Goal: Task Accomplishment & Management: Manage account settings

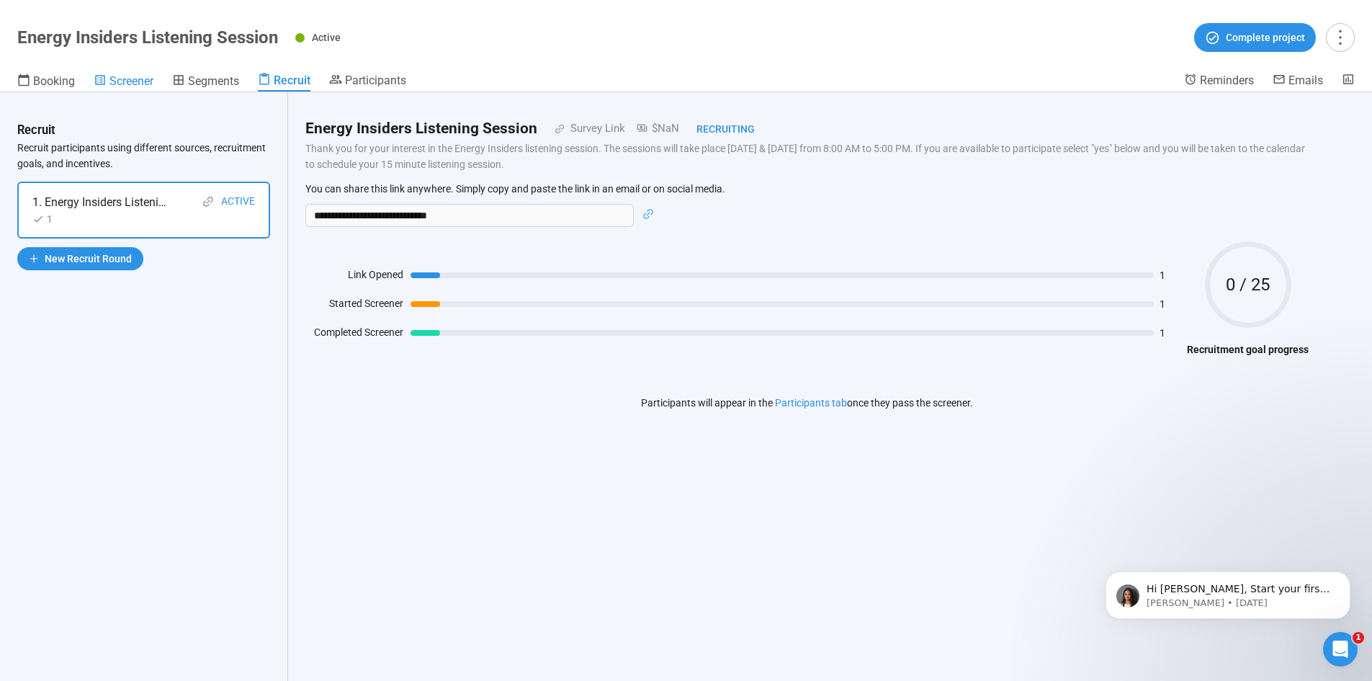
click at [128, 84] on span "Screener" at bounding box center [132, 81] width 44 height 14
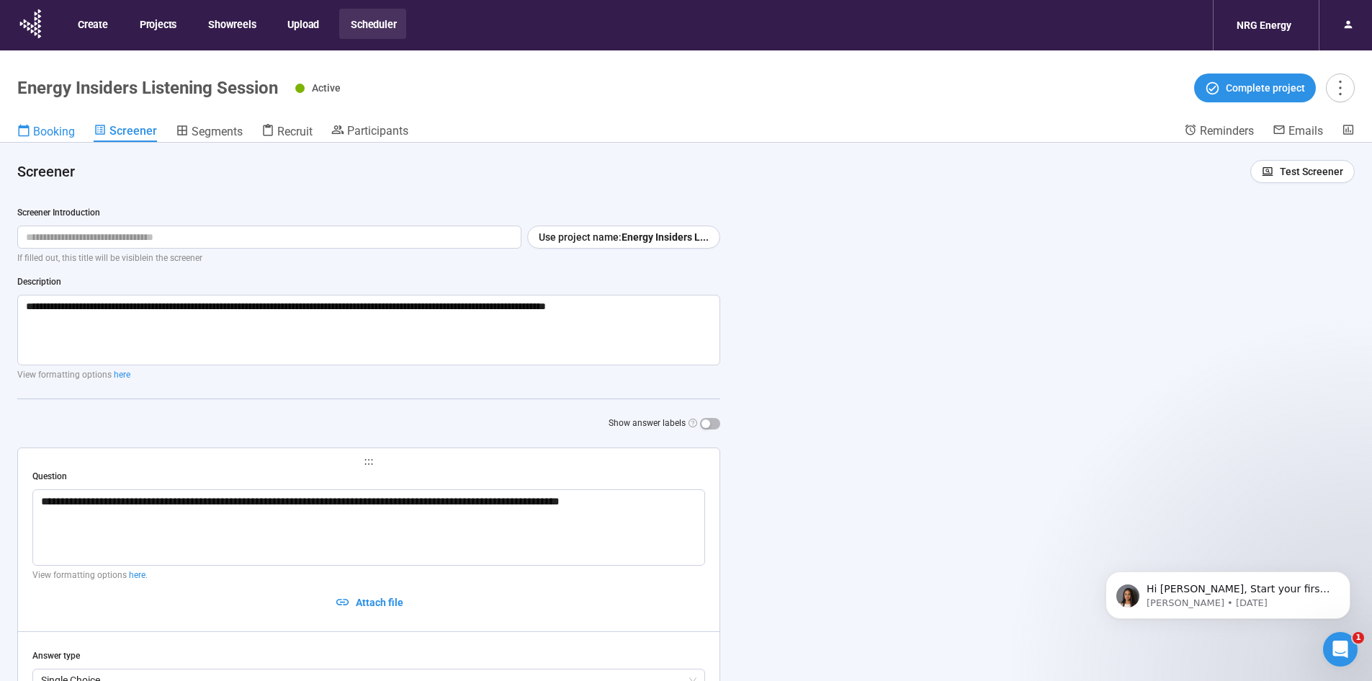
click at [50, 130] on span "Booking" at bounding box center [54, 132] width 42 height 14
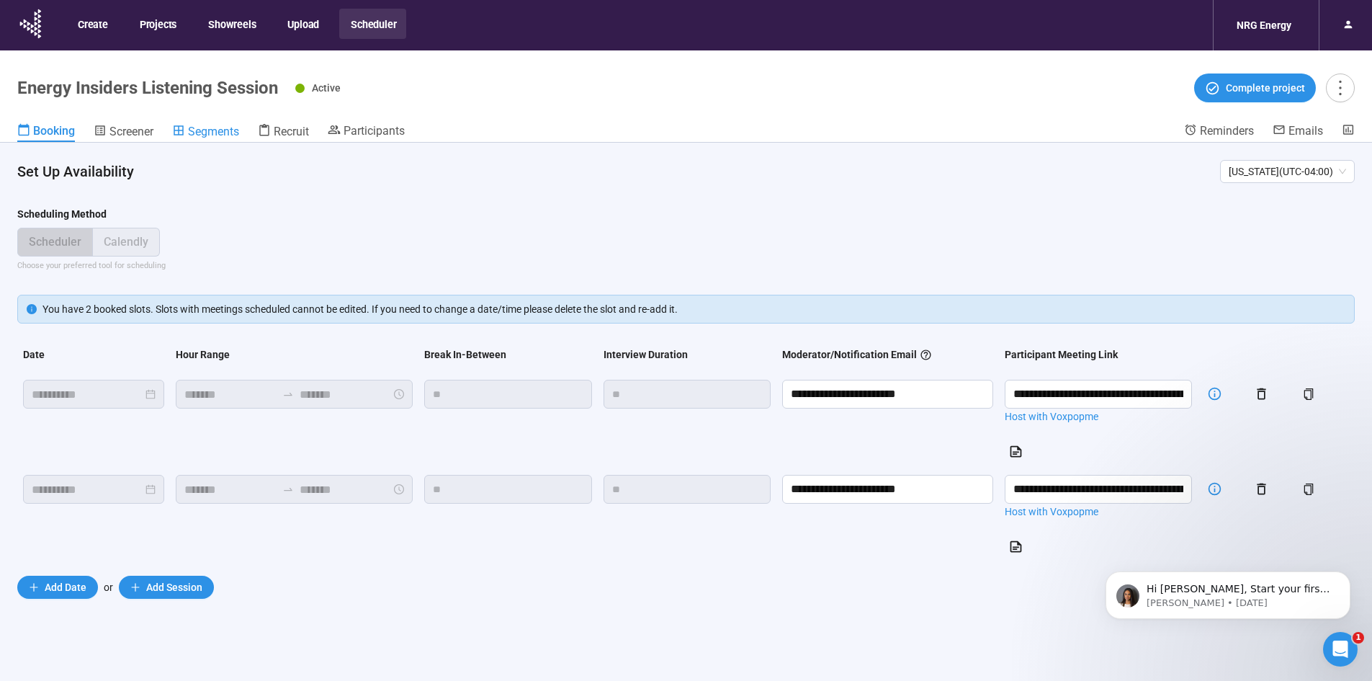
click at [221, 131] on span "Segments" at bounding box center [213, 132] width 51 height 14
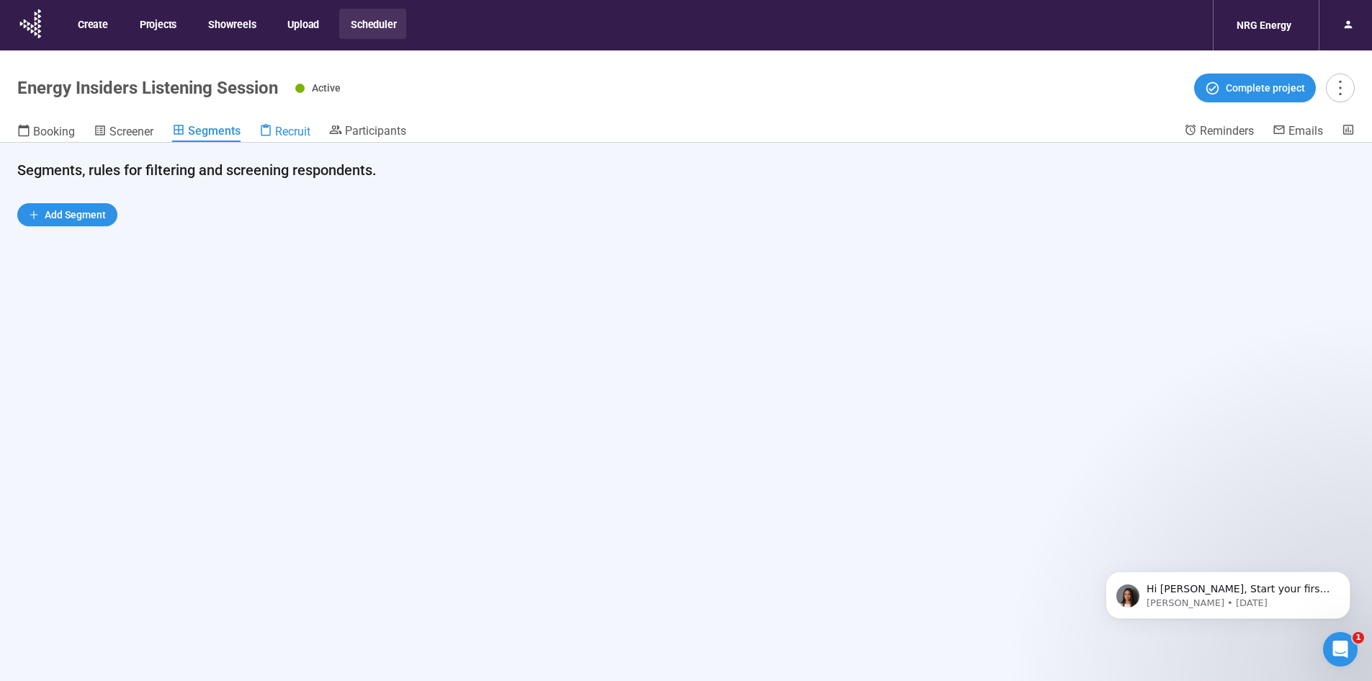
click at [293, 124] on div "Recruit" at bounding box center [284, 131] width 51 height 14
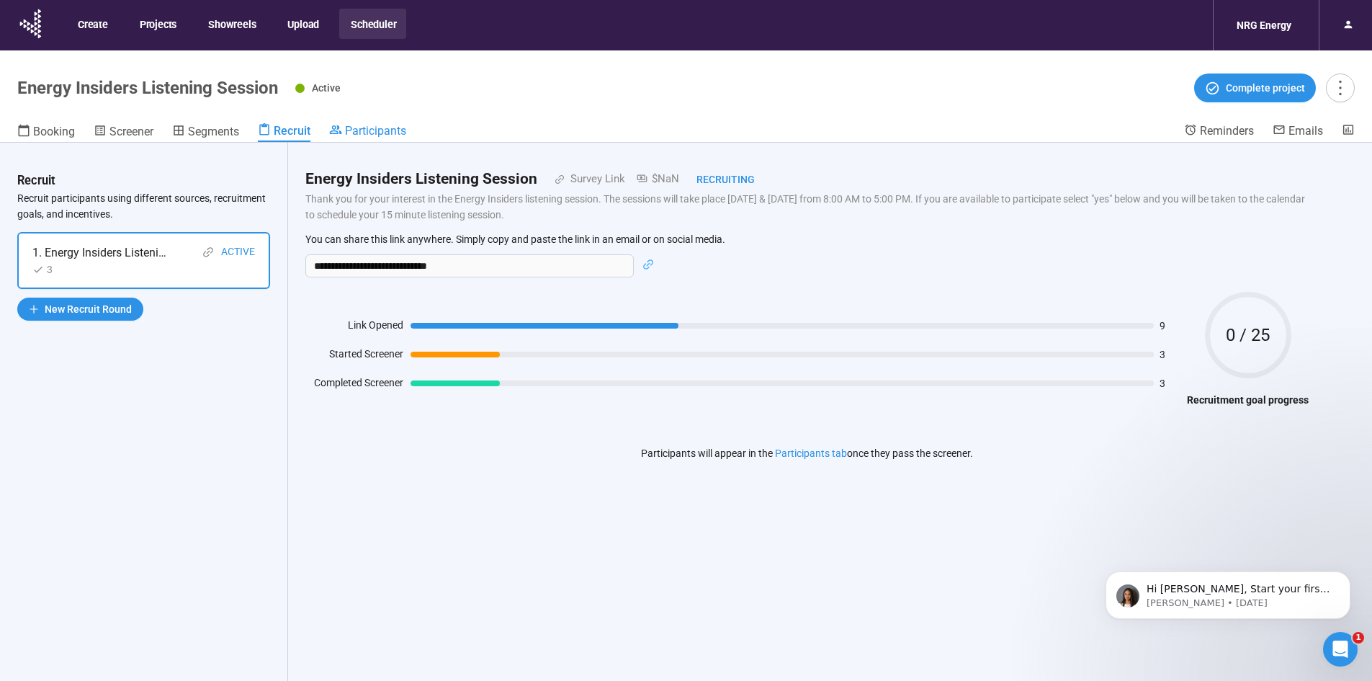
click at [370, 136] on span "Participants" at bounding box center [375, 131] width 61 height 14
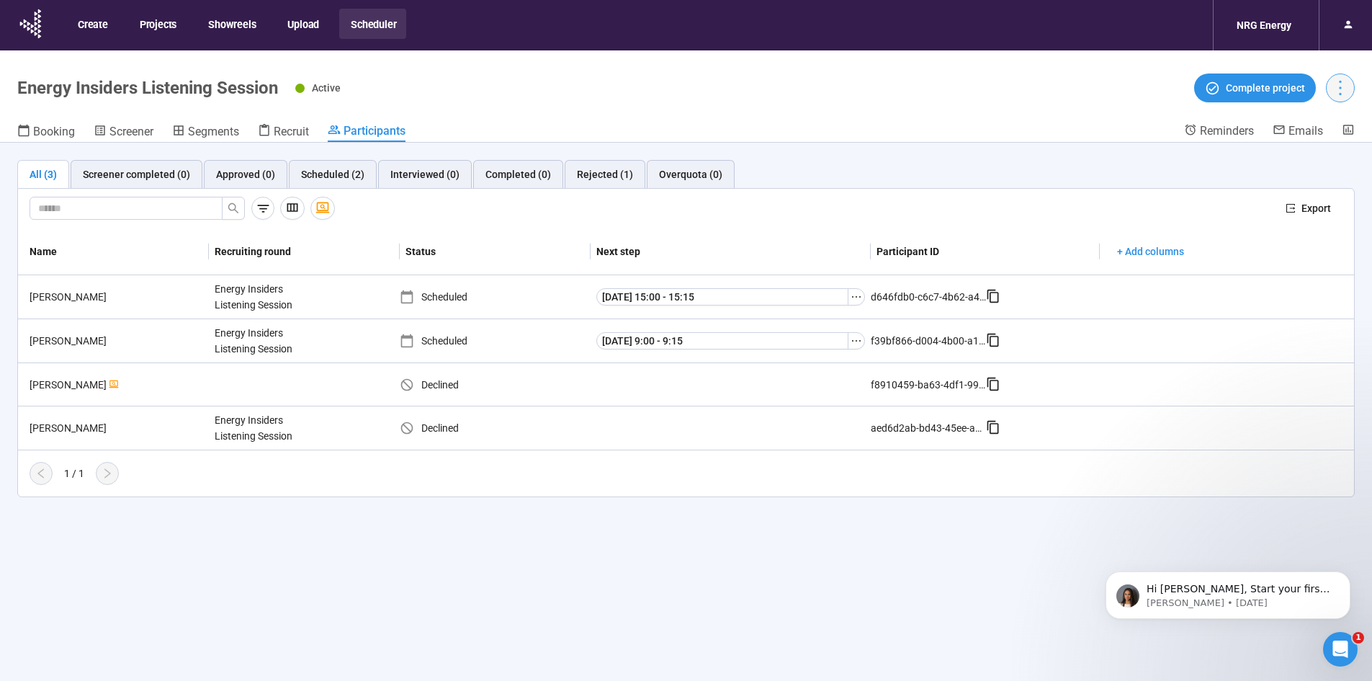
click at [1349, 88] on icon "more" at bounding box center [1340, 87] width 19 height 19
click at [1335, 112] on span "Project details" at bounding box center [1311, 120] width 63 height 16
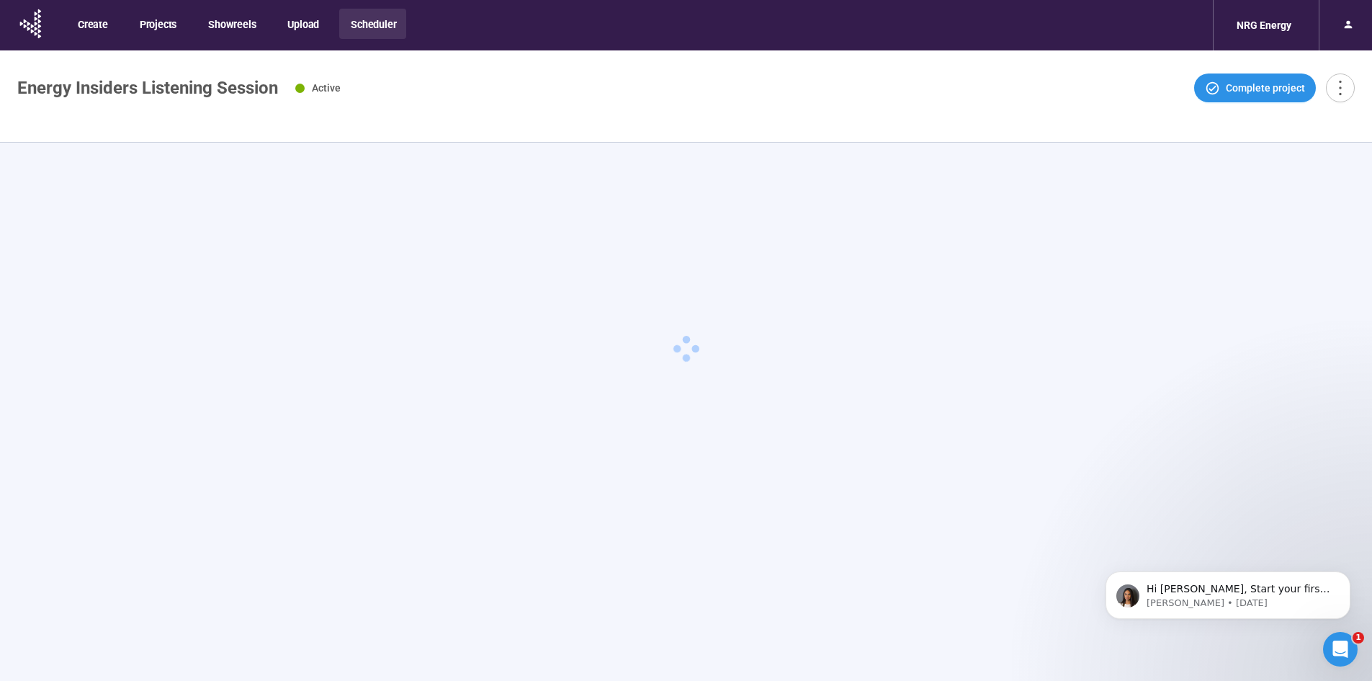
type textarea "**********"
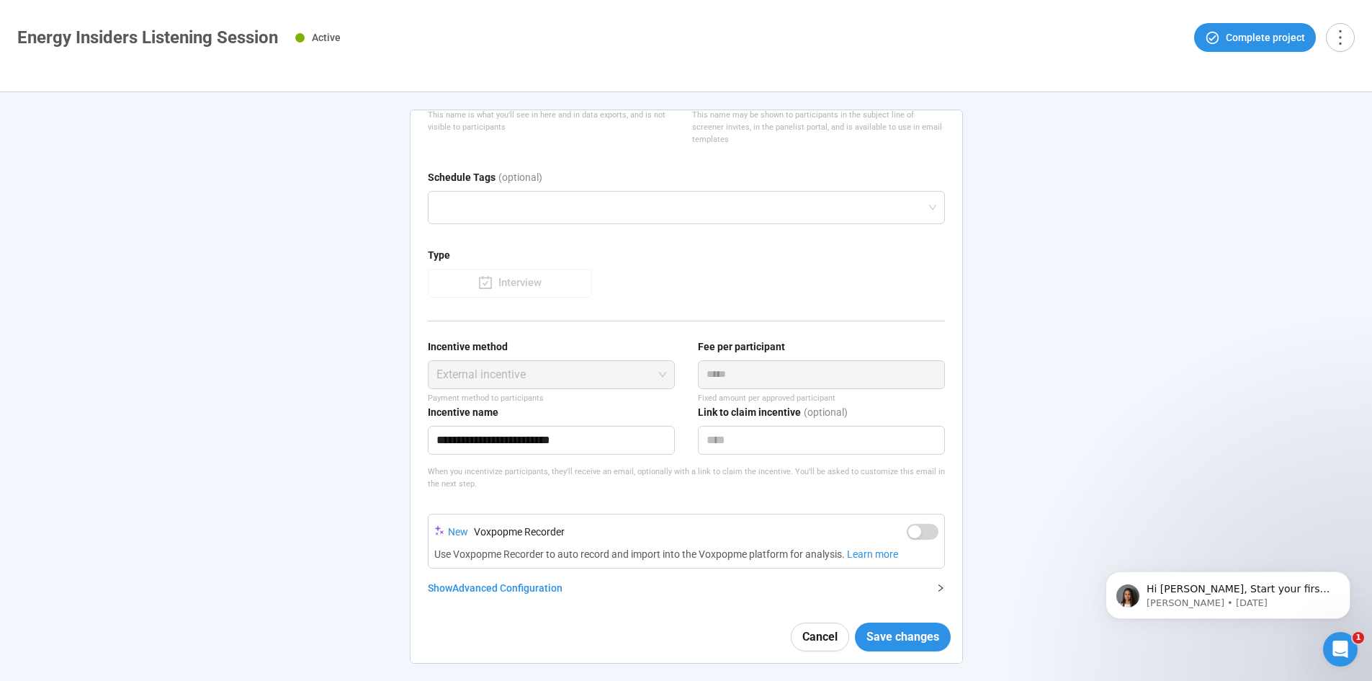
scroll to position [158, 0]
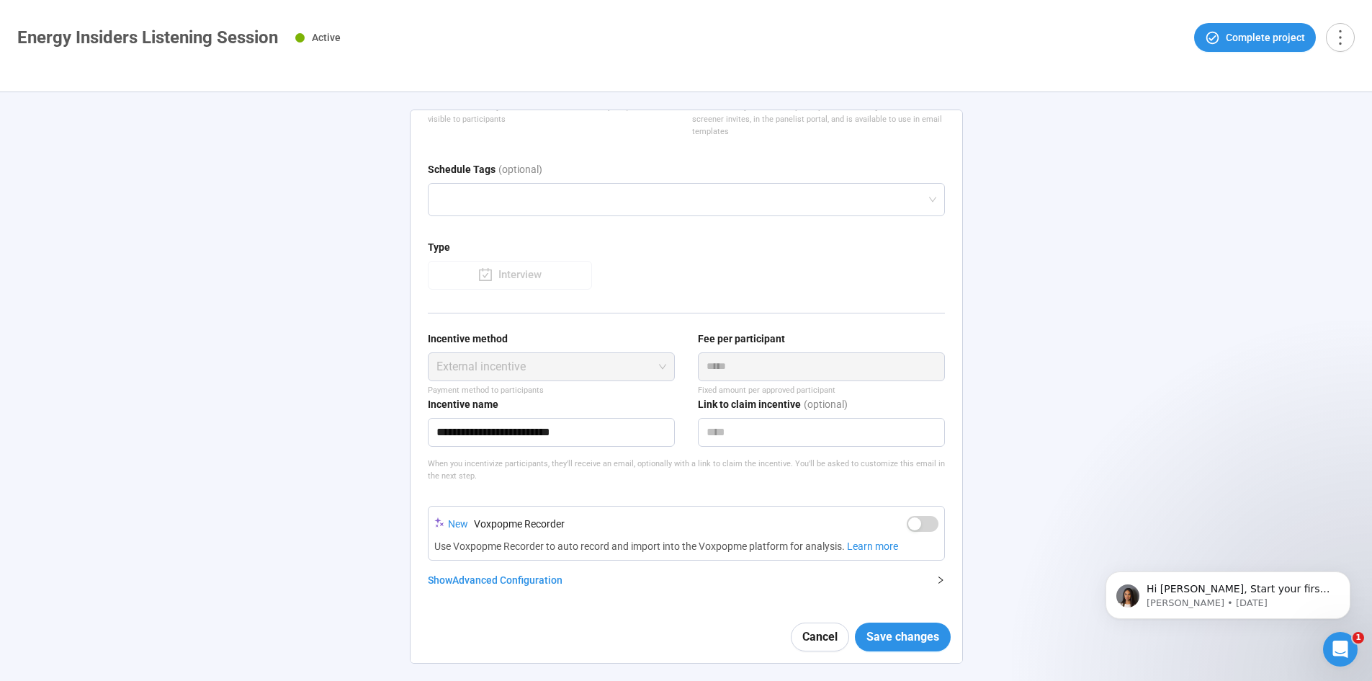
click at [467, 575] on div "Show Advanced Configuration" at bounding box center [678, 580] width 500 height 16
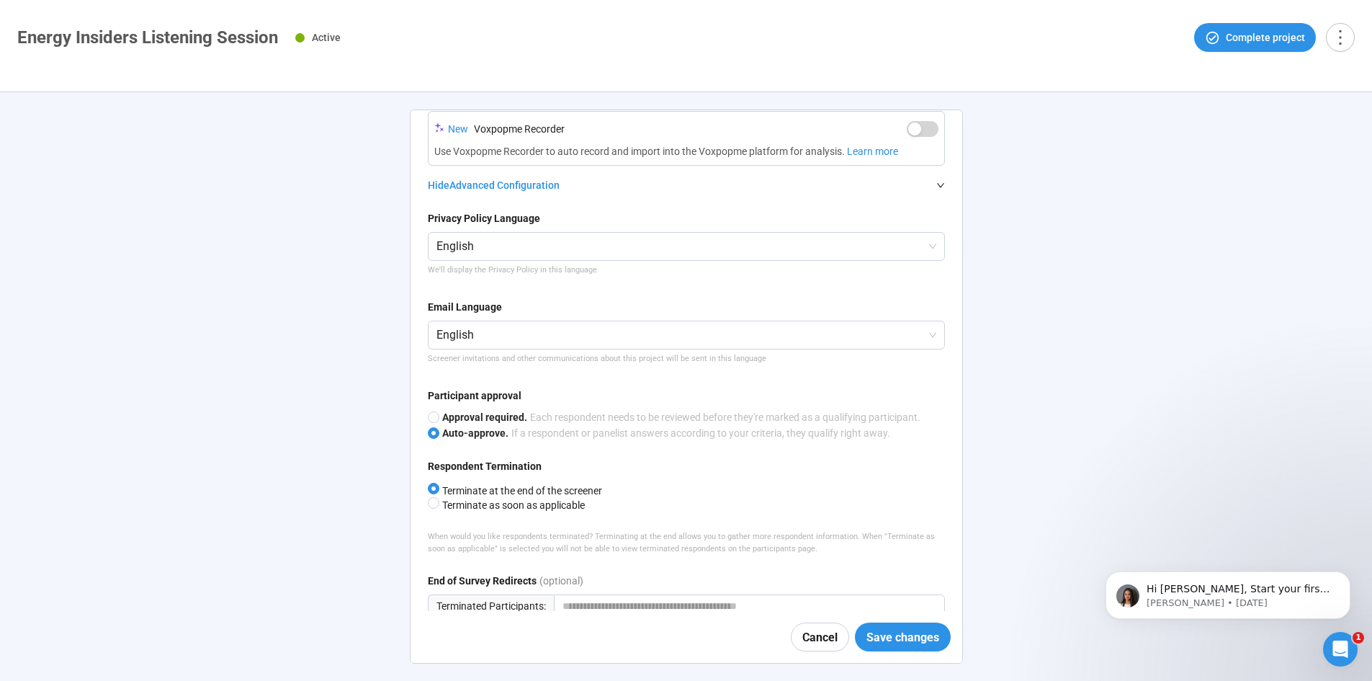
scroll to position [590, 0]
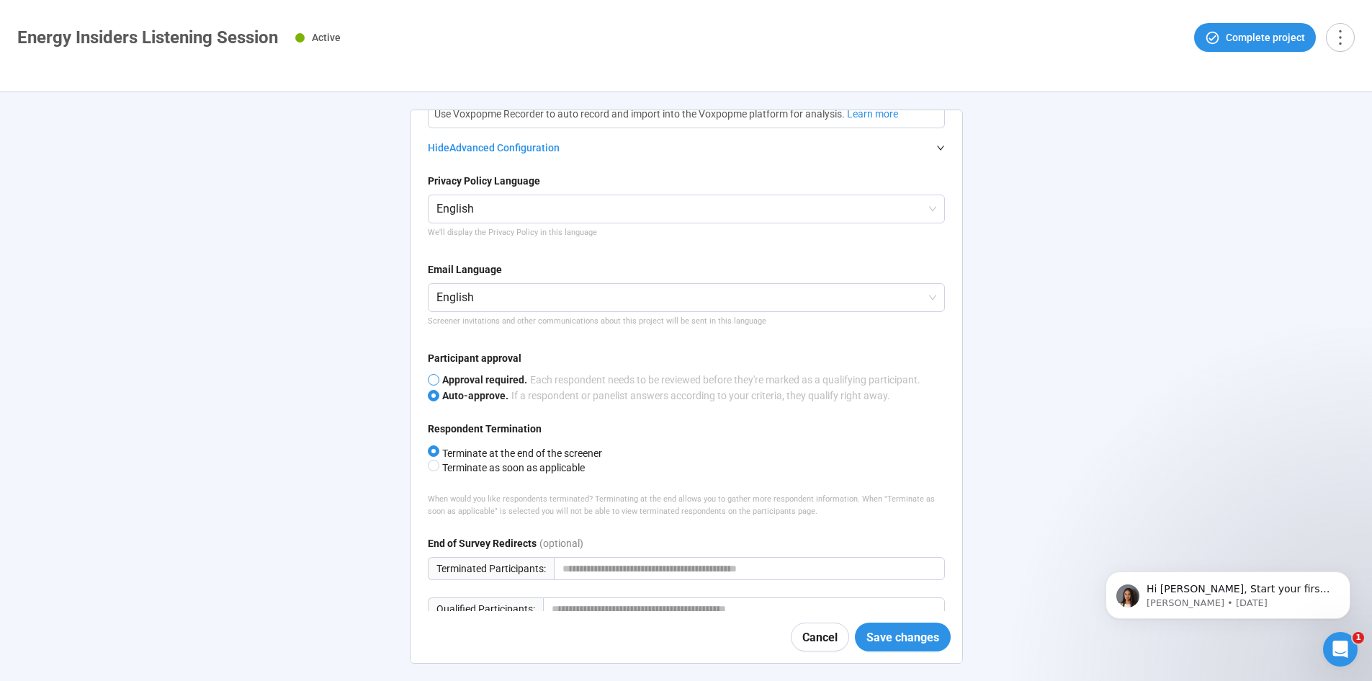
click at [458, 377] on span "Approval required." at bounding box center [484, 380] width 85 height 12
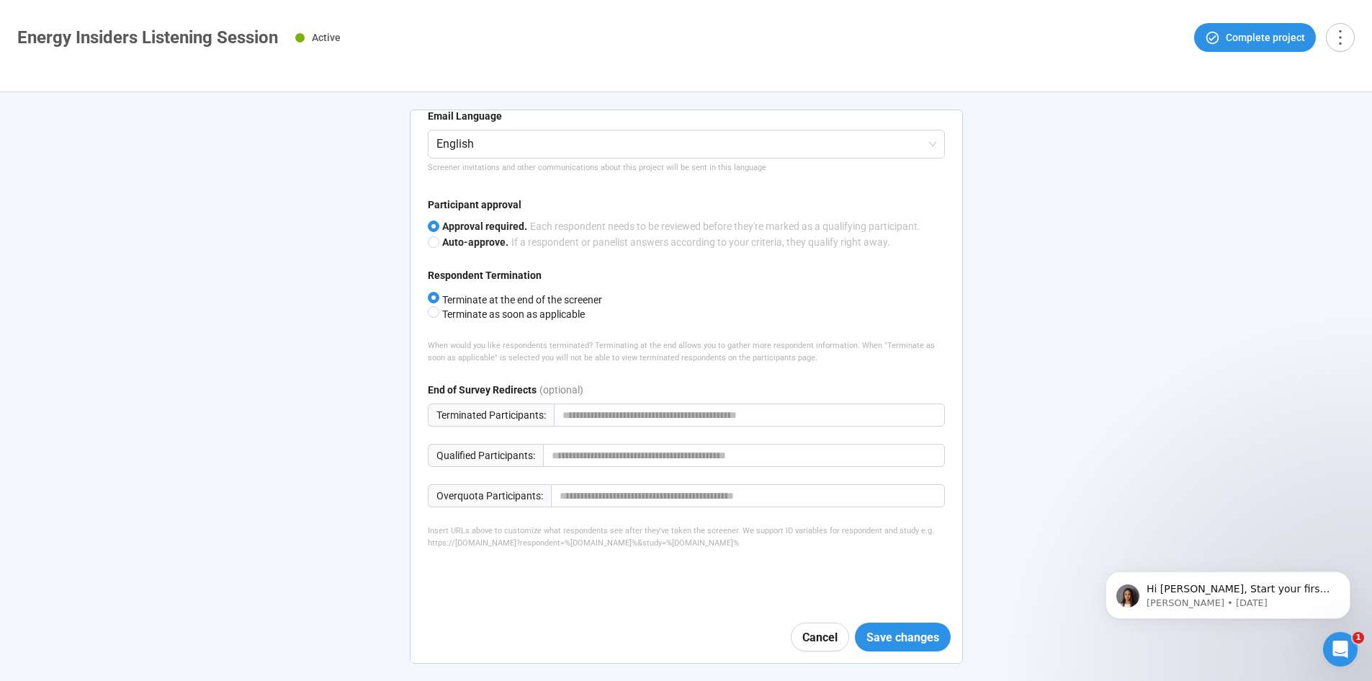
scroll to position [746, 0]
click at [885, 640] on span "Save changes" at bounding box center [903, 637] width 73 height 18
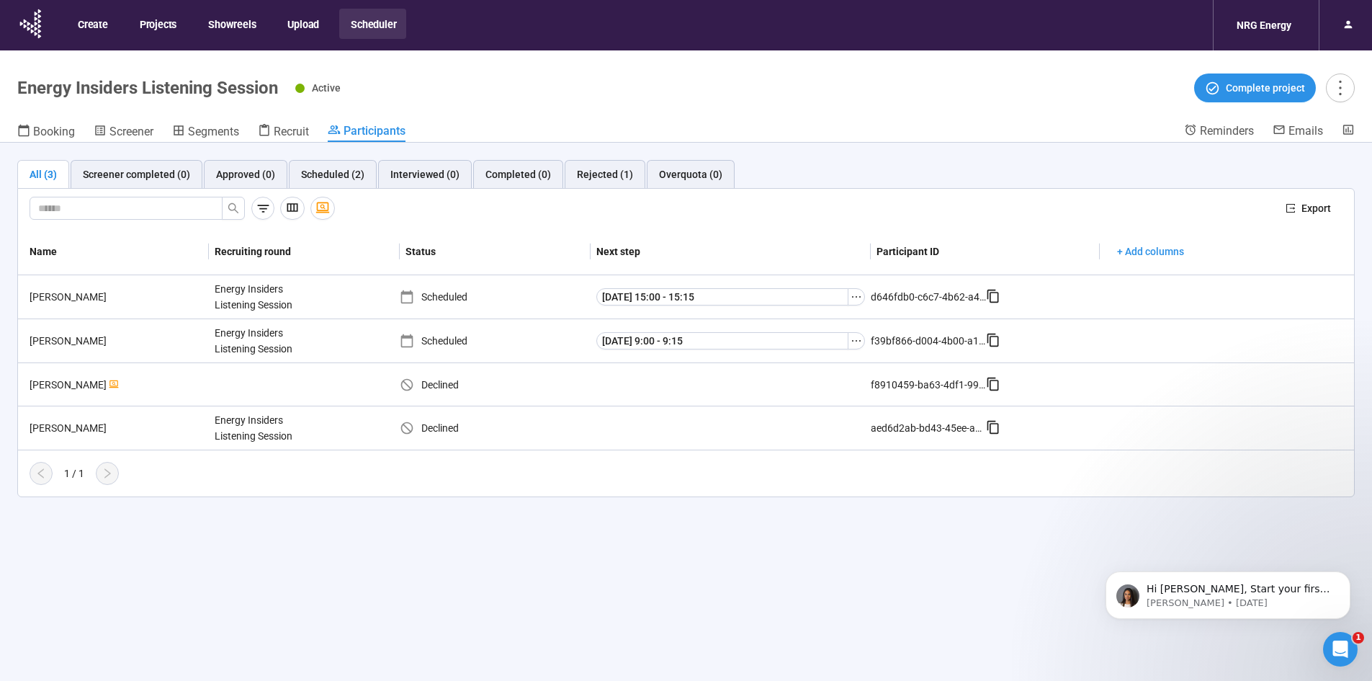
click at [445, 549] on div "All (3) Screener completed (0) Approved (0) Scheduled (2) Interviewed (0) Compl…" at bounding box center [686, 437] width 1372 height 589
